Goal: Information Seeking & Learning: Learn about a topic

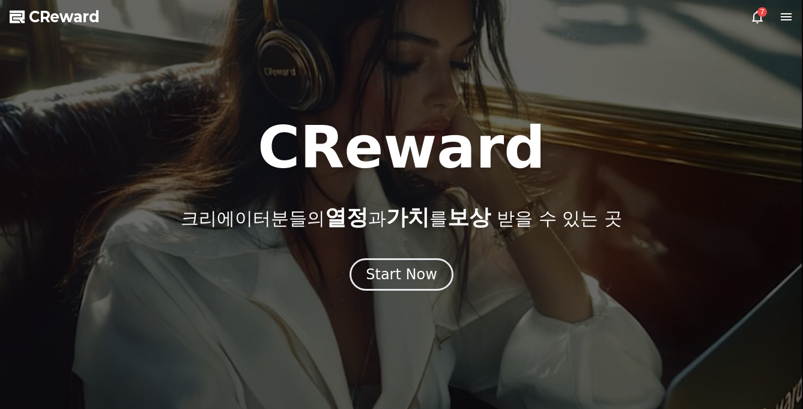
click at [426, 257] on div "CReward 크리에이터분들의 열정 과 가치 를 보상 받을 수 있는 곳 Start Now" at bounding box center [401, 205] width 803 height 172
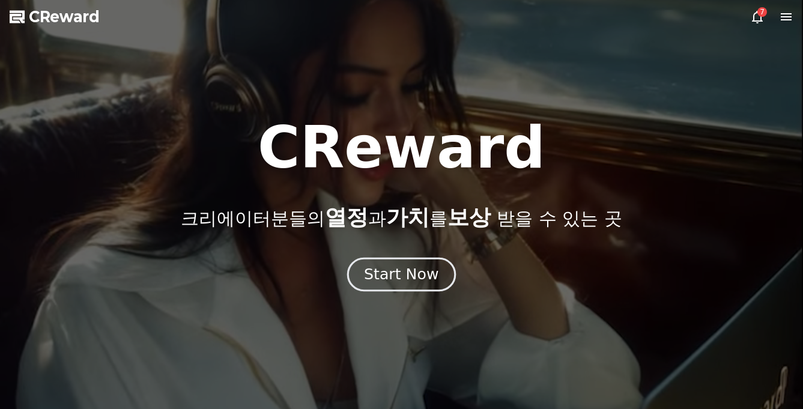
click at [427, 264] on div "Start Now" at bounding box center [401, 274] width 75 height 20
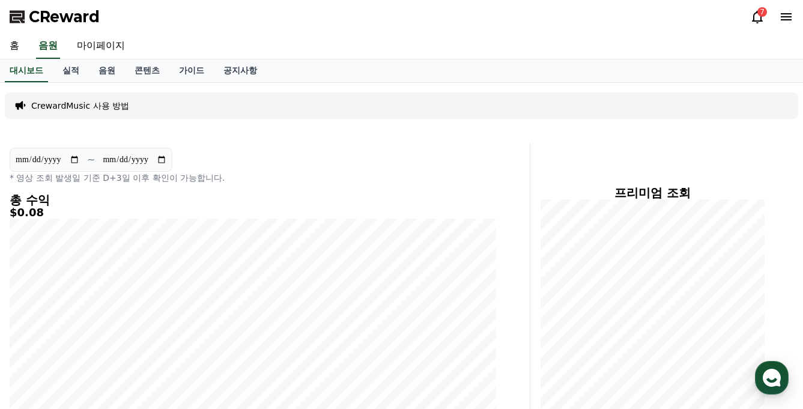
click at [755, 15] on icon at bounding box center [757, 17] width 14 height 14
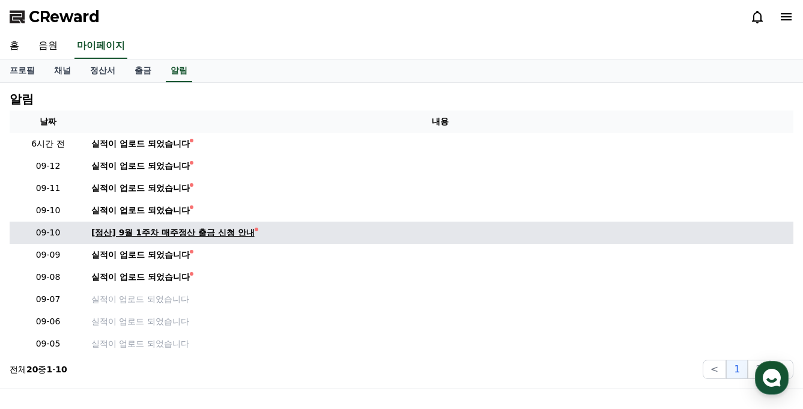
click at [189, 236] on div "[정산] 9월 1주차 매주정산 출금 신청 안내" at bounding box center [172, 233] width 163 height 13
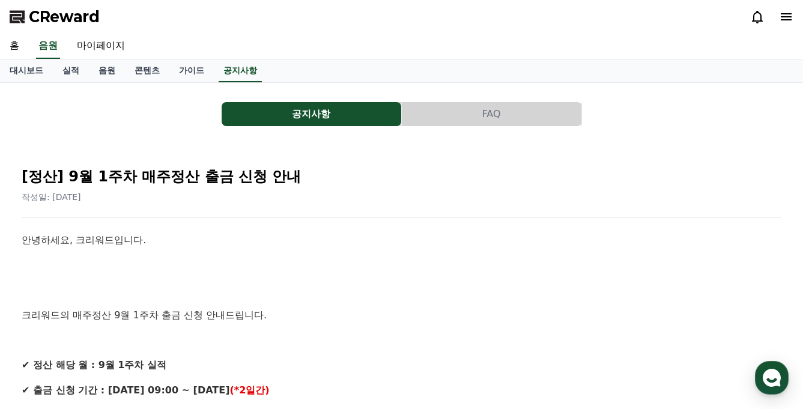
click at [761, 10] on icon at bounding box center [757, 17] width 14 height 14
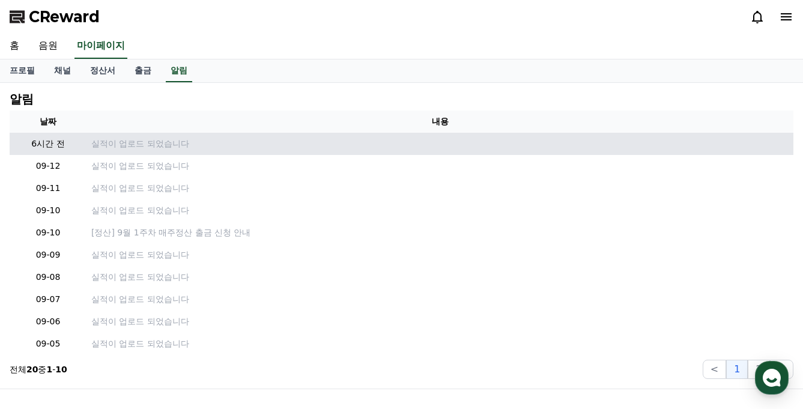
click at [68, 144] on p "6시간 전" at bounding box center [47, 144] width 67 height 13
click at [109, 144] on p "실적이 업로드 되었습니다" at bounding box center [440, 144] width 698 height 13
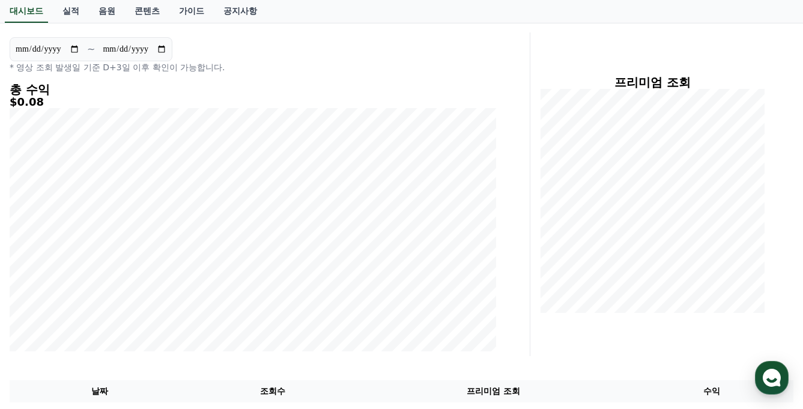
scroll to position [109, 0]
click at [94, 20] on link "음원" at bounding box center [107, 11] width 36 height 23
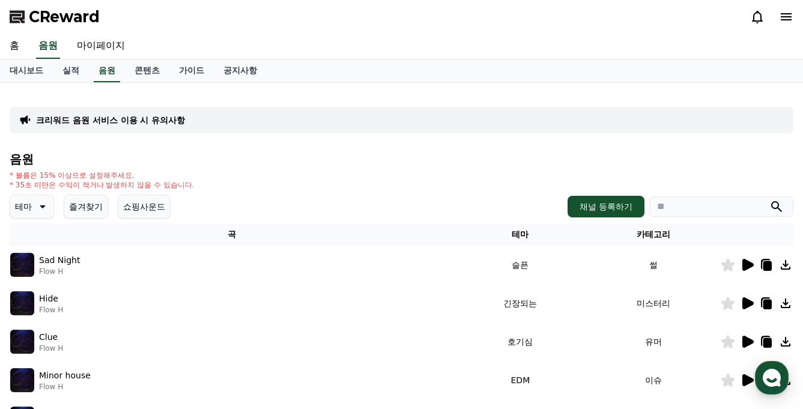
click at [46, 201] on icon at bounding box center [41, 206] width 14 height 14
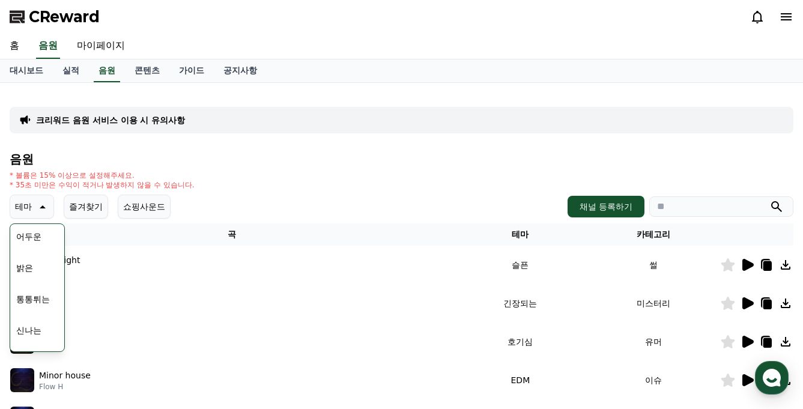
scroll to position [98, 0]
click at [35, 293] on button "통통튀는" at bounding box center [32, 297] width 43 height 26
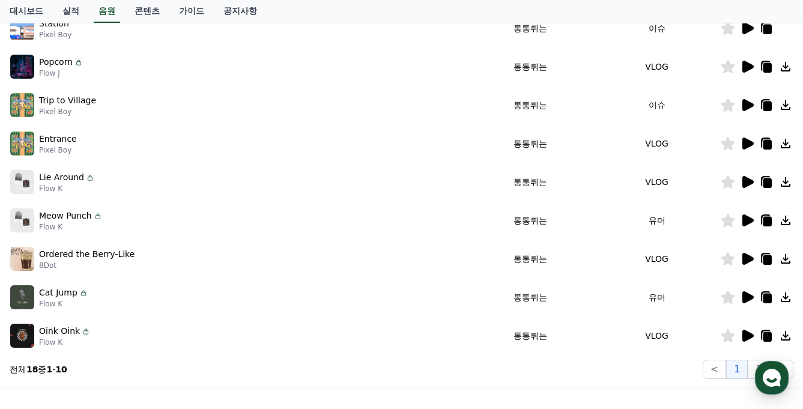
scroll to position [142, 0]
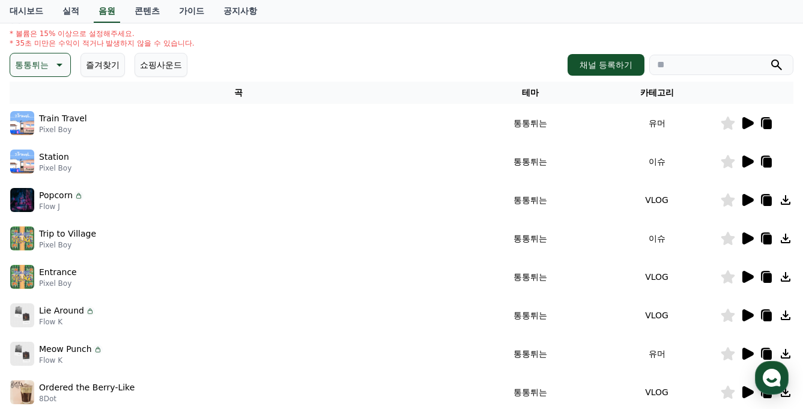
click at [51, 72] on icon at bounding box center [58, 65] width 14 height 14
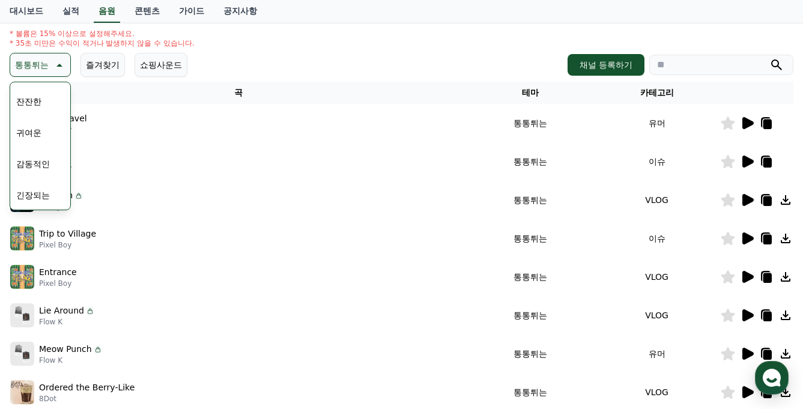
scroll to position [464, 0]
click at [39, 135] on button "귀여운" at bounding box center [28, 133] width 35 height 26
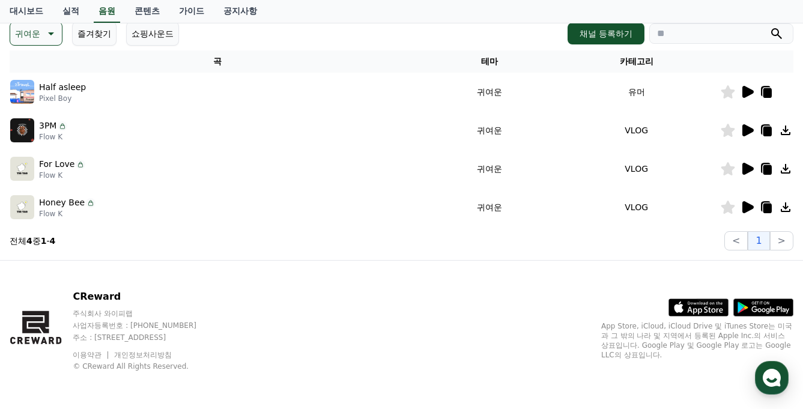
scroll to position [174, 0]
click at [743, 91] on icon at bounding box center [748, 91] width 11 height 12
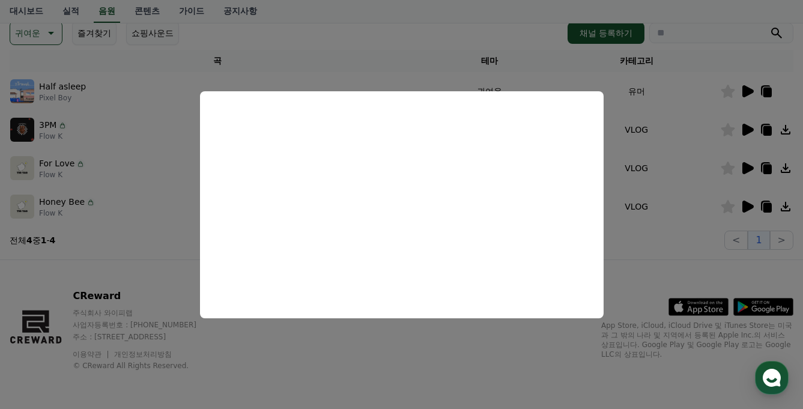
click at [676, 165] on button "close modal" at bounding box center [401, 204] width 803 height 409
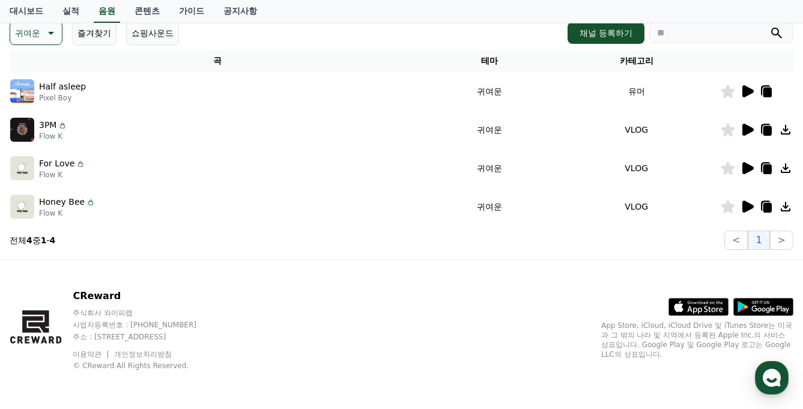
click at [770, 95] on icon at bounding box center [768, 93] width 8 height 10
click at [382, 267] on div "CReward 주식회사 와이피랩 사업자등록번호 : 655-81-03655 주소 : 경기도 김포시 양촌읍 양곡로 495, 3층 305-비이16호…" at bounding box center [401, 334] width 803 height 149
